Goal: Task Accomplishment & Management: Use online tool/utility

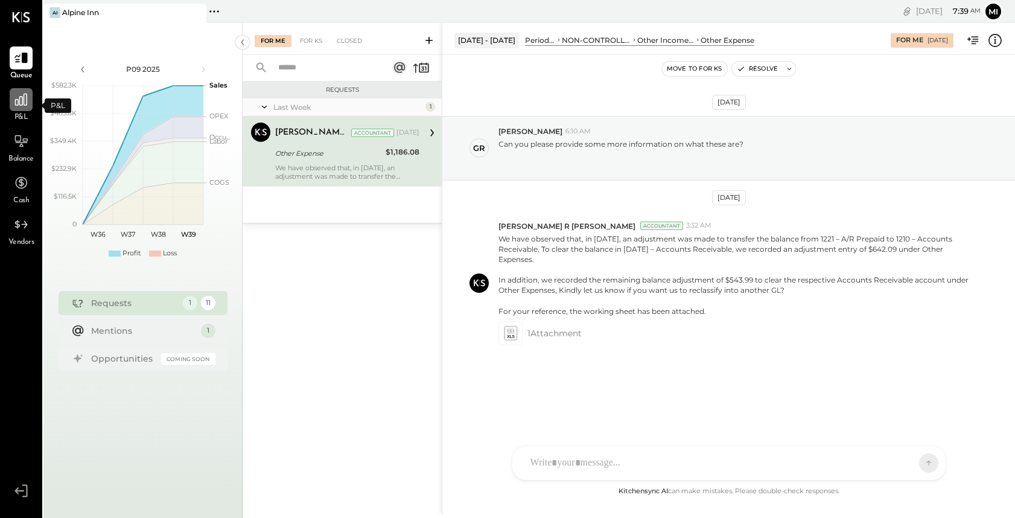
click at [25, 109] on div at bounding box center [21, 99] width 23 height 23
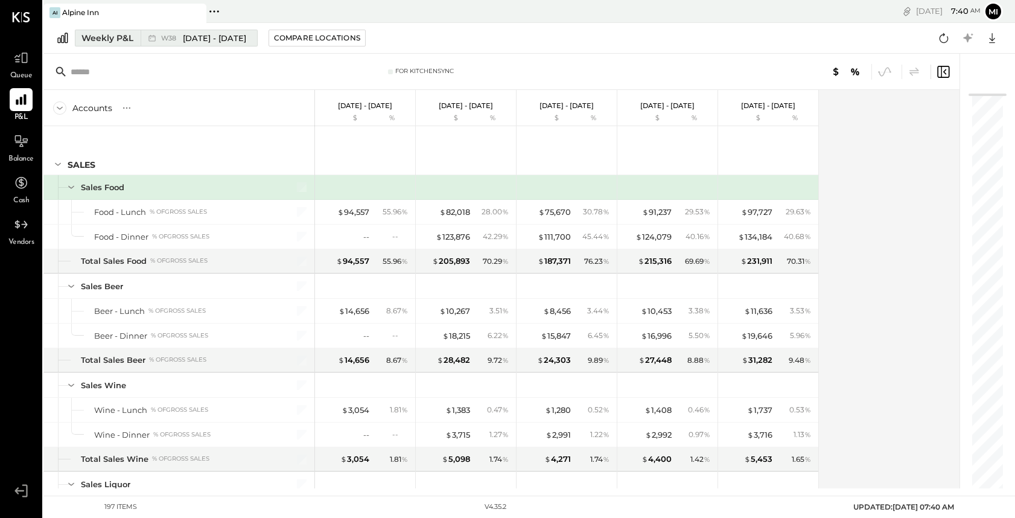
click at [107, 36] on div "Weekly P&L" at bounding box center [107, 38] width 52 height 12
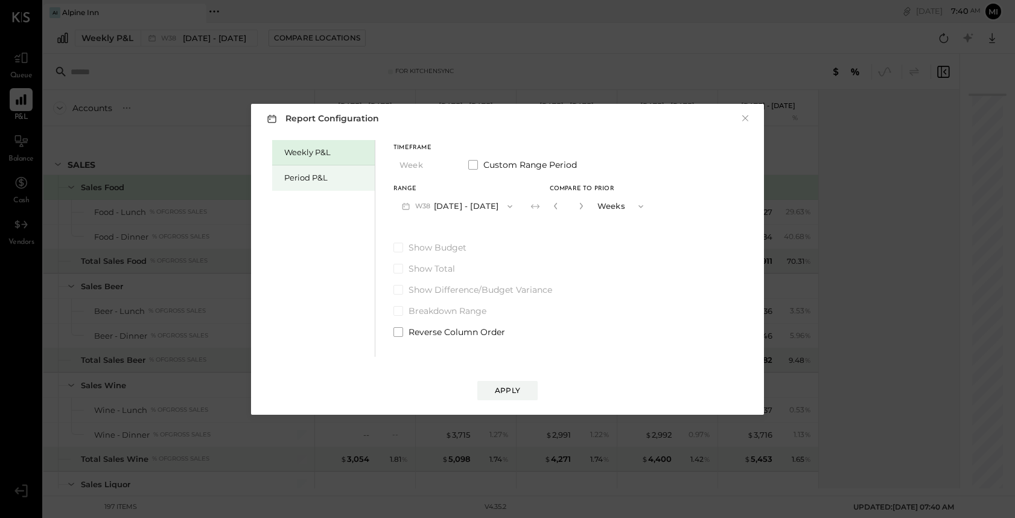
click at [309, 179] on div "Period P&L" at bounding box center [326, 177] width 84 height 11
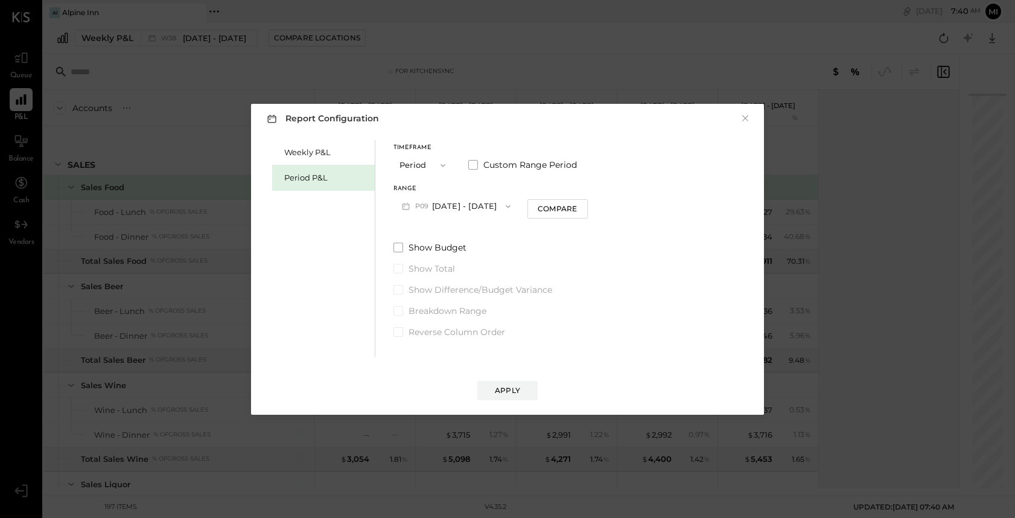
click at [433, 208] on button "P09 [DATE] - [DATE]" at bounding box center [455, 206] width 125 height 22
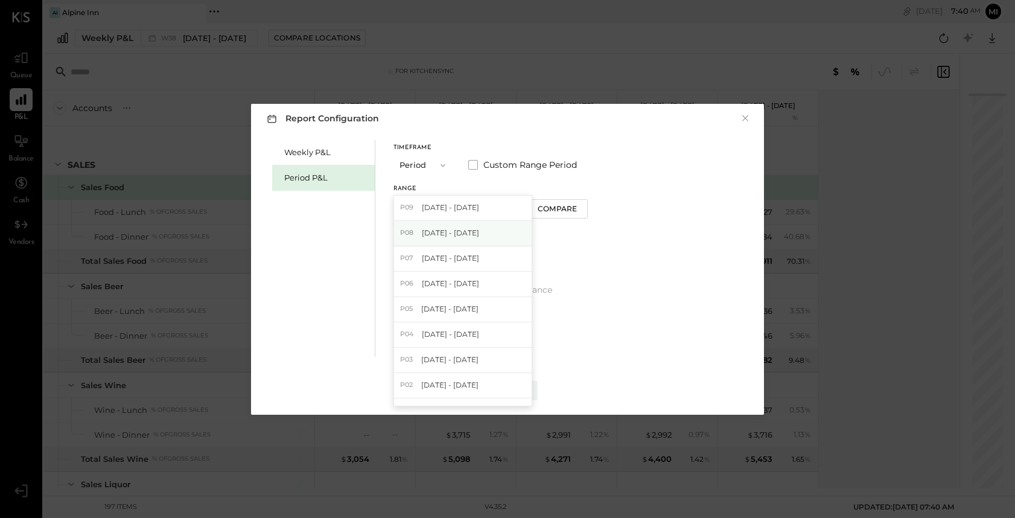
click at [435, 235] on span "[DATE] - [DATE]" at bounding box center [450, 232] width 57 height 10
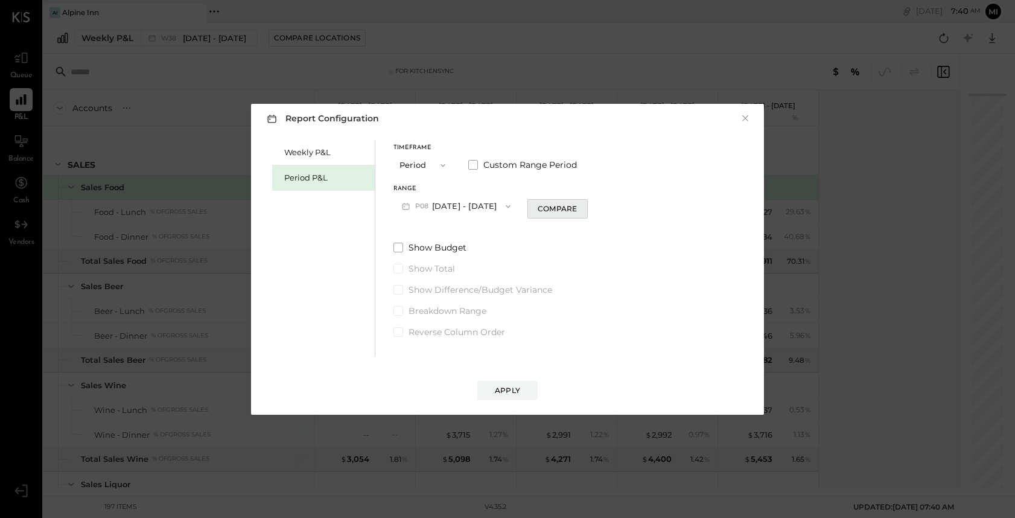
click at [554, 205] on div "Compare" at bounding box center [556, 208] width 39 height 10
click at [575, 208] on icon "button" at bounding box center [578, 205] width 7 height 7
type input "*"
click at [513, 390] on div "Apply" at bounding box center [507, 390] width 25 height 10
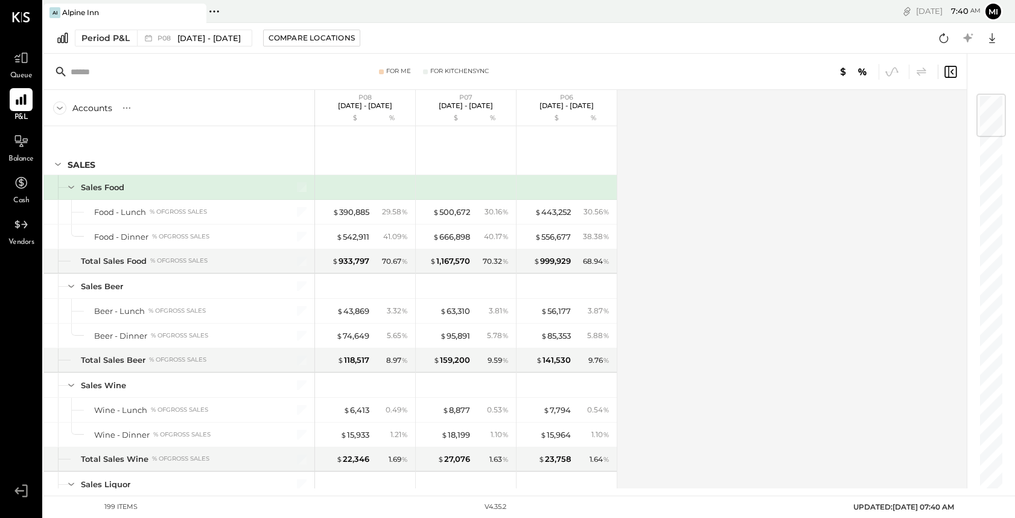
click at [104, 74] on input "text" at bounding box center [166, 72] width 190 height 22
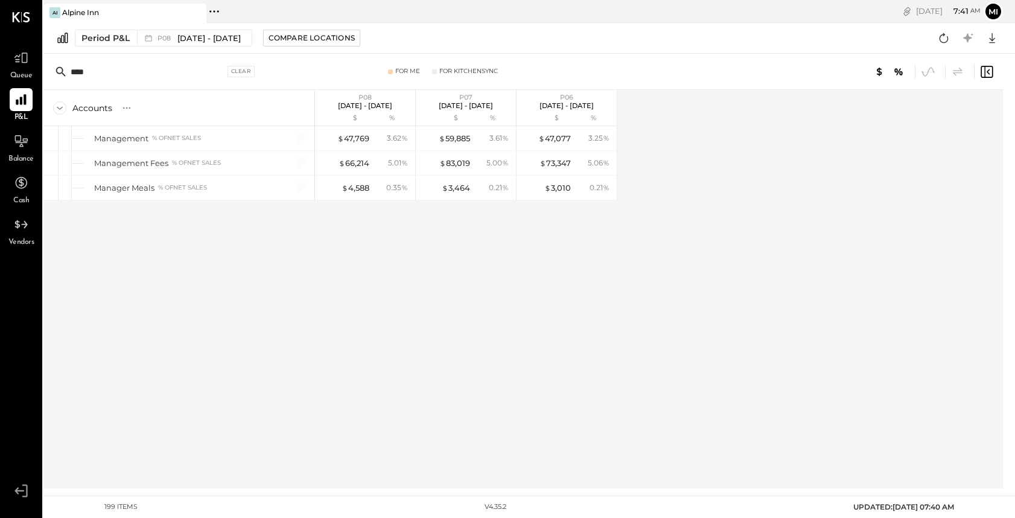
type input "****"
drag, startPoint x: 106, startPoint y: 76, endPoint x: 53, endPoint y: 75, distance: 53.1
click at [53, 75] on div "**** Clear" at bounding box center [157, 72] width 211 height 18
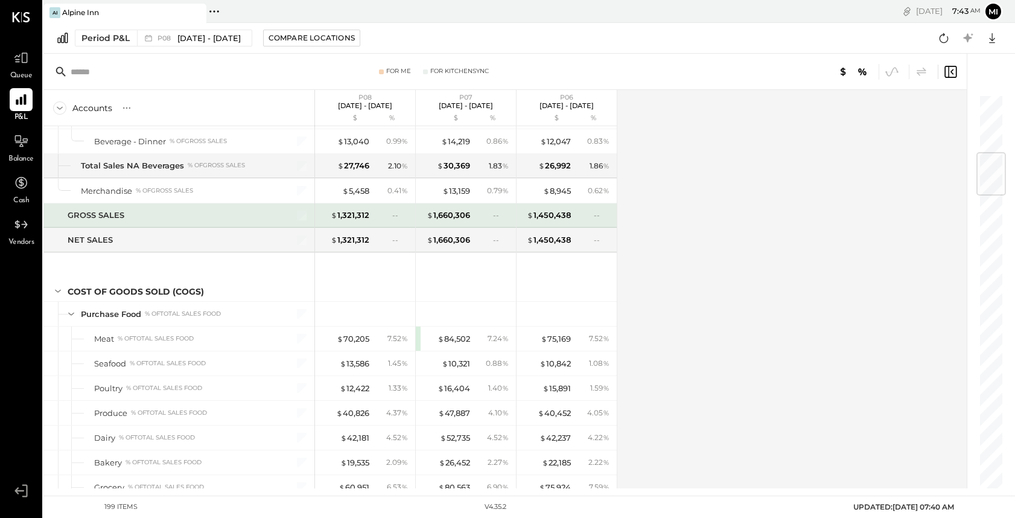
scroll to position [492, 0]
